Goal: Task Accomplishment & Management: Use online tool/utility

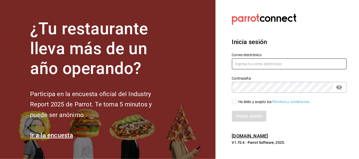
click at [241, 69] on input "text" at bounding box center [289, 63] width 115 height 11
type input "Irenehernandezalvarado@outlook.com"
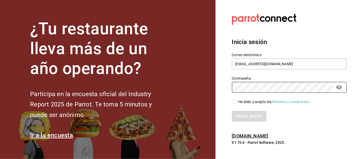
click at [235, 104] on input "He leído y acepto los Términos y condiciones." at bounding box center [234, 101] width 5 height 5
checkbox input "true"
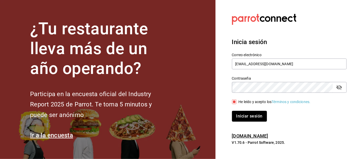
click at [244, 121] on button "Iniciar sesión" at bounding box center [249, 115] width 35 height 11
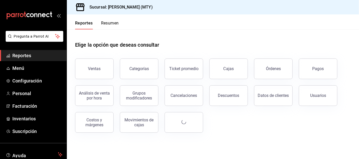
click at [111, 23] on button "Resumen" at bounding box center [110, 25] width 18 height 9
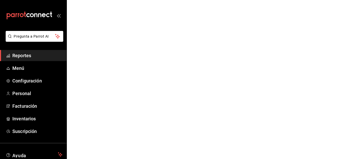
click at [114, 0] on html "Pregunta a Parrot AI Reportes Menú Configuración Personal Facturación Inventari…" at bounding box center [179, 0] width 359 height 0
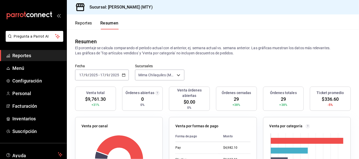
click at [85, 21] on button "Reportes" at bounding box center [83, 25] width 17 height 9
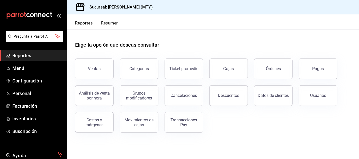
click at [317, 67] on div "Pagos" at bounding box center [318, 68] width 12 height 5
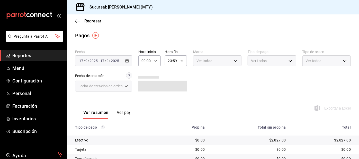
click at [258, 65] on div "Ver todos" at bounding box center [271, 60] width 48 height 11
click at [250, 61] on body "Pregunta a Parrot AI Reportes Menú Configuración Personal Facturación Inventari…" at bounding box center [179, 79] width 359 height 159
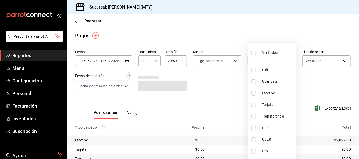
click at [252, 69] on input "checkbox" at bounding box center [253, 70] width 5 height 5
checkbox input "true"
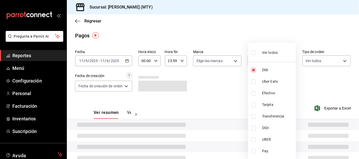
type input "ac2aad4e-3626-4df0-8b49-5bb49559922d"
click at [255, 82] on input "checkbox" at bounding box center [253, 81] width 5 height 5
checkbox input "true"
click at [255, 151] on input "checkbox" at bounding box center [253, 150] width 5 height 5
checkbox input "true"
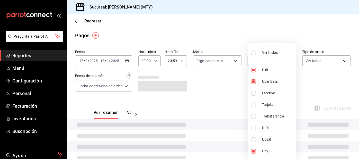
type input "ac2aad4e-3626-4df0-8b49-5bb49559922d,3386c666-a0b3-47d5-beef-c54dce93463a,f6d9e…"
click at [254, 150] on input "checkbox" at bounding box center [253, 150] width 5 height 5
checkbox input "false"
click at [218, 100] on div at bounding box center [179, 79] width 359 height 159
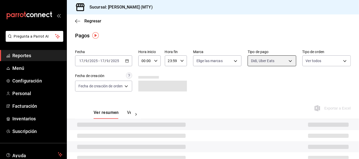
type input "ac2aad4e-3626-4df0-8b49-5bb49559922d,3386c666-a0b3-47d5-beef-c54dce93463a"
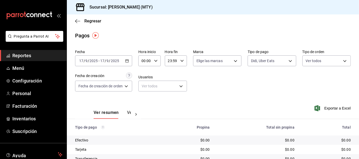
click at [259, 61] on body "Pregunta a Parrot AI Reportes Menú Configuración Personal Facturación Inventari…" at bounding box center [179, 79] width 359 height 159
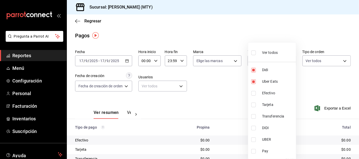
click at [253, 68] on input "checkbox" at bounding box center [253, 70] width 5 height 5
checkbox input "false"
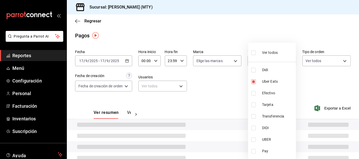
type input "3386c666-a0b3-47d5-beef-c54dce93463a"
click at [255, 81] on input "checkbox" at bounding box center [253, 81] width 5 height 5
checkbox input "false"
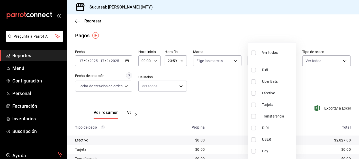
click at [254, 70] on input "checkbox" at bounding box center [253, 70] width 5 height 5
checkbox input "true"
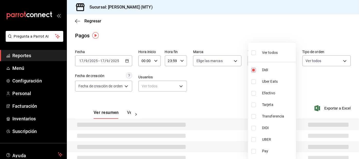
type input "ac2aad4e-3626-4df0-8b49-5bb49559922d"
click at [254, 79] on input "checkbox" at bounding box center [253, 81] width 5 height 5
checkbox input "true"
type input "ac2aad4e-3626-4df0-8b49-5bb49559922d,3386c666-a0b3-47d5-beef-c54dce93463a"
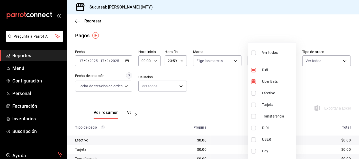
click at [254, 151] on input "checkbox" at bounding box center [253, 150] width 5 height 5
checkbox input "true"
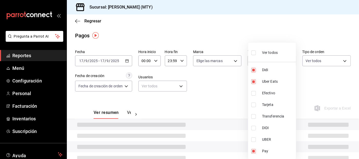
type input "ac2aad4e-3626-4df0-8b49-5bb49559922d,3386c666-a0b3-47d5-beef-c54dce93463a,f6d9e…"
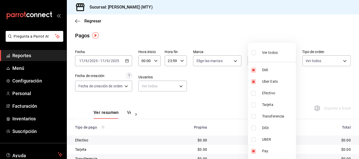
click at [229, 97] on div at bounding box center [179, 79] width 359 height 159
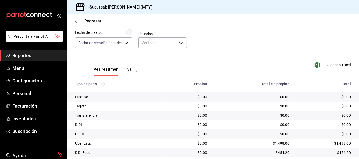
scroll to position [25, 0]
